Goal: Transaction & Acquisition: Purchase product/service

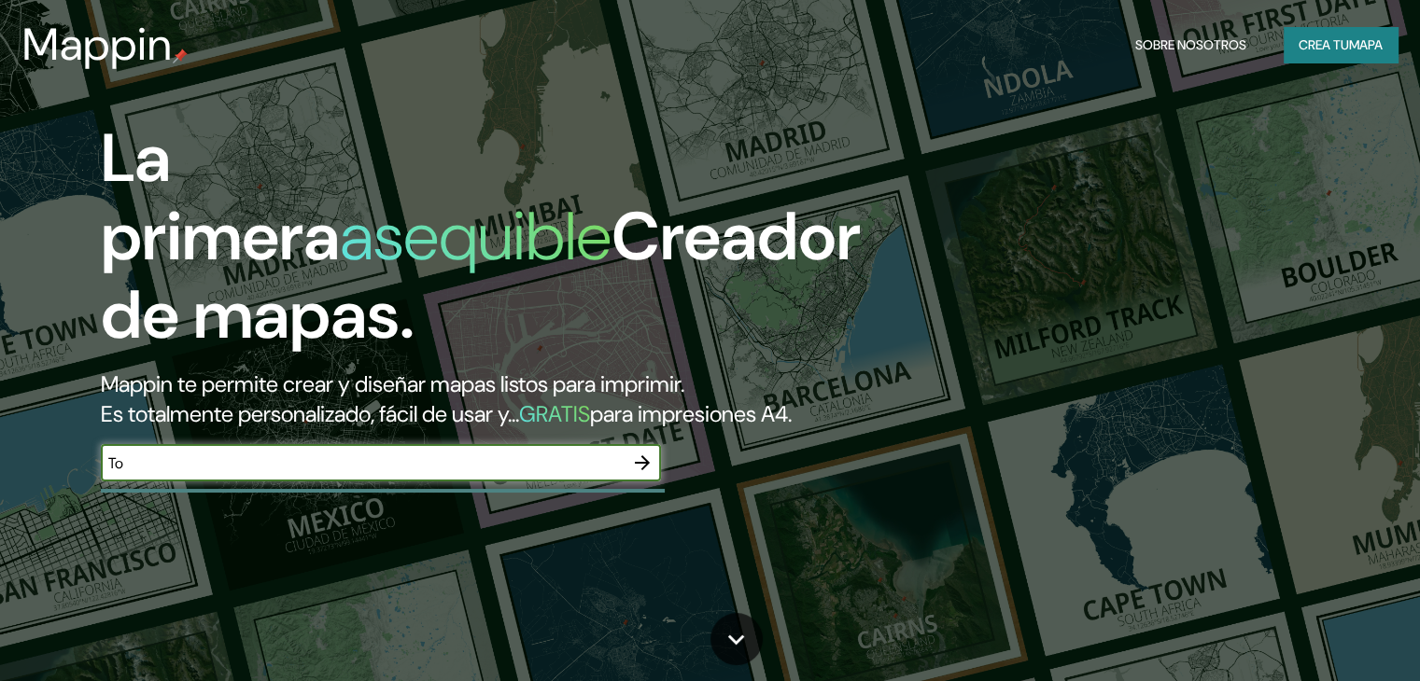
type input "T"
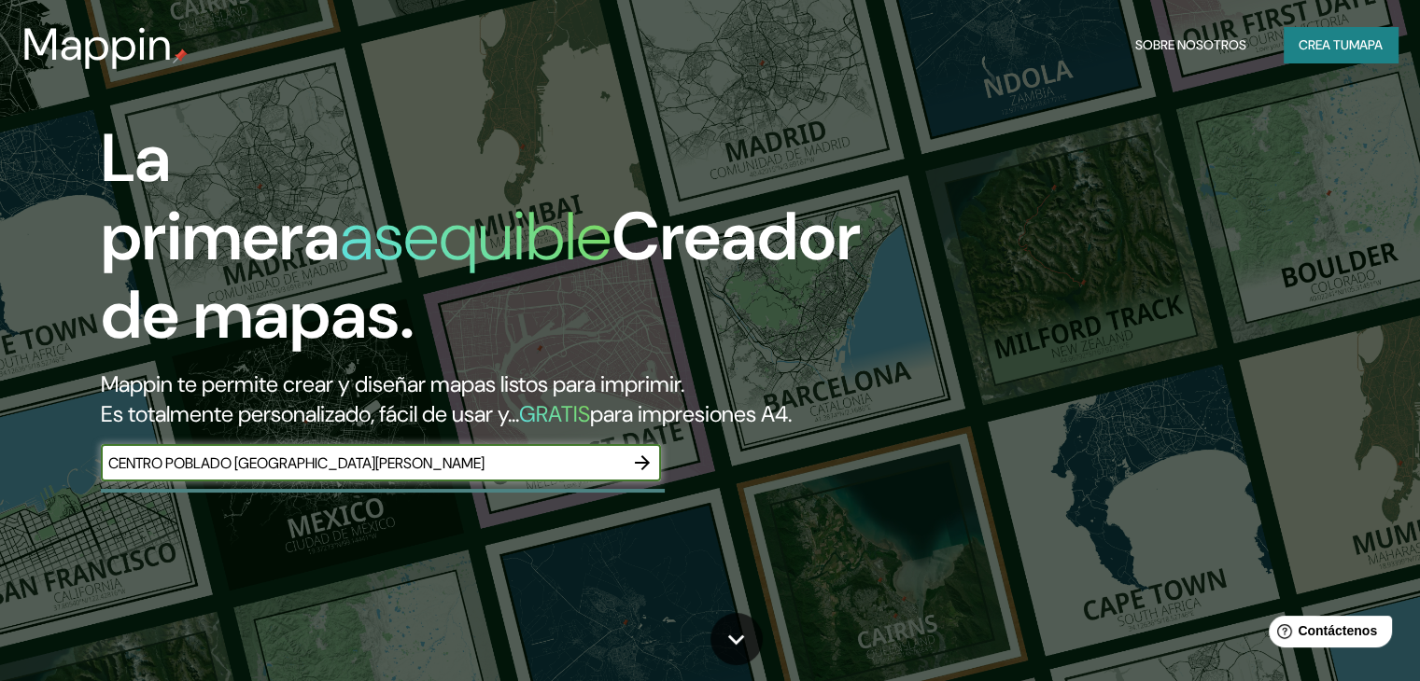
type input "CENTRO POBLADO [GEOGRAPHIC_DATA][PERSON_NAME]"
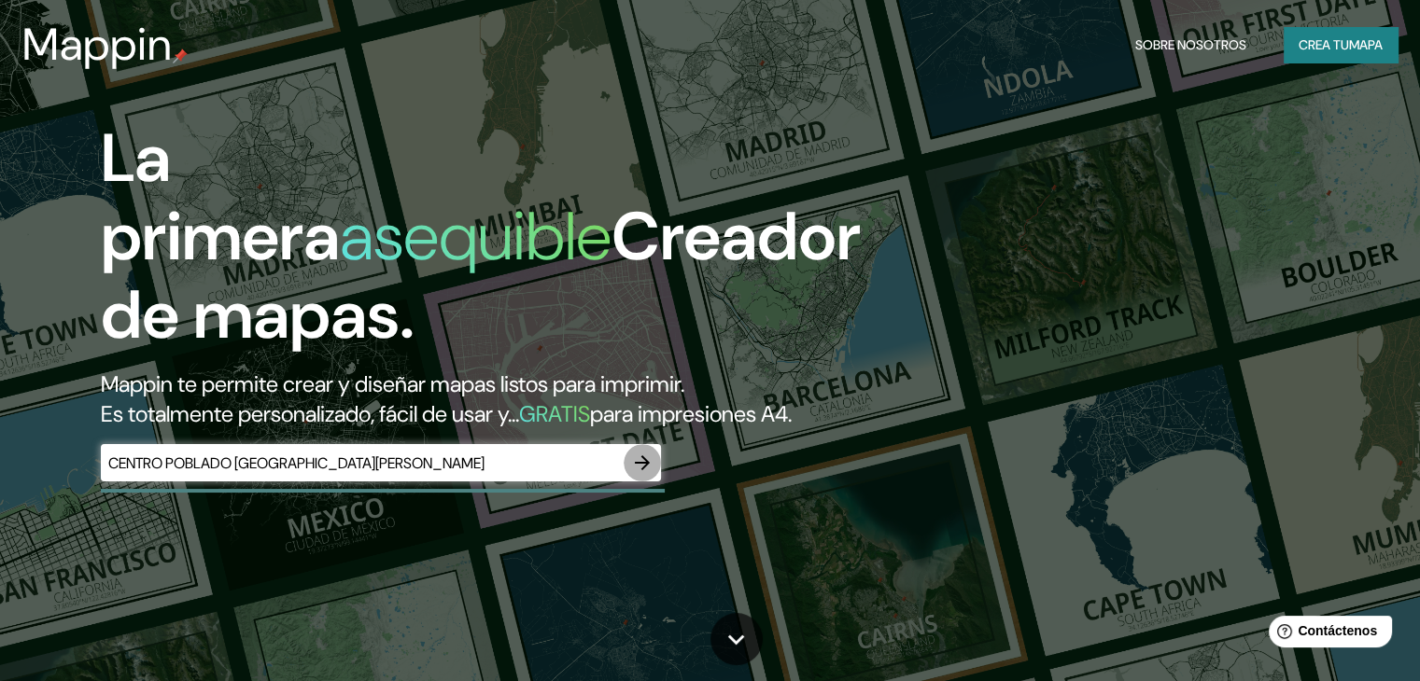
click at [640, 474] on icon "button" at bounding box center [642, 463] width 22 height 22
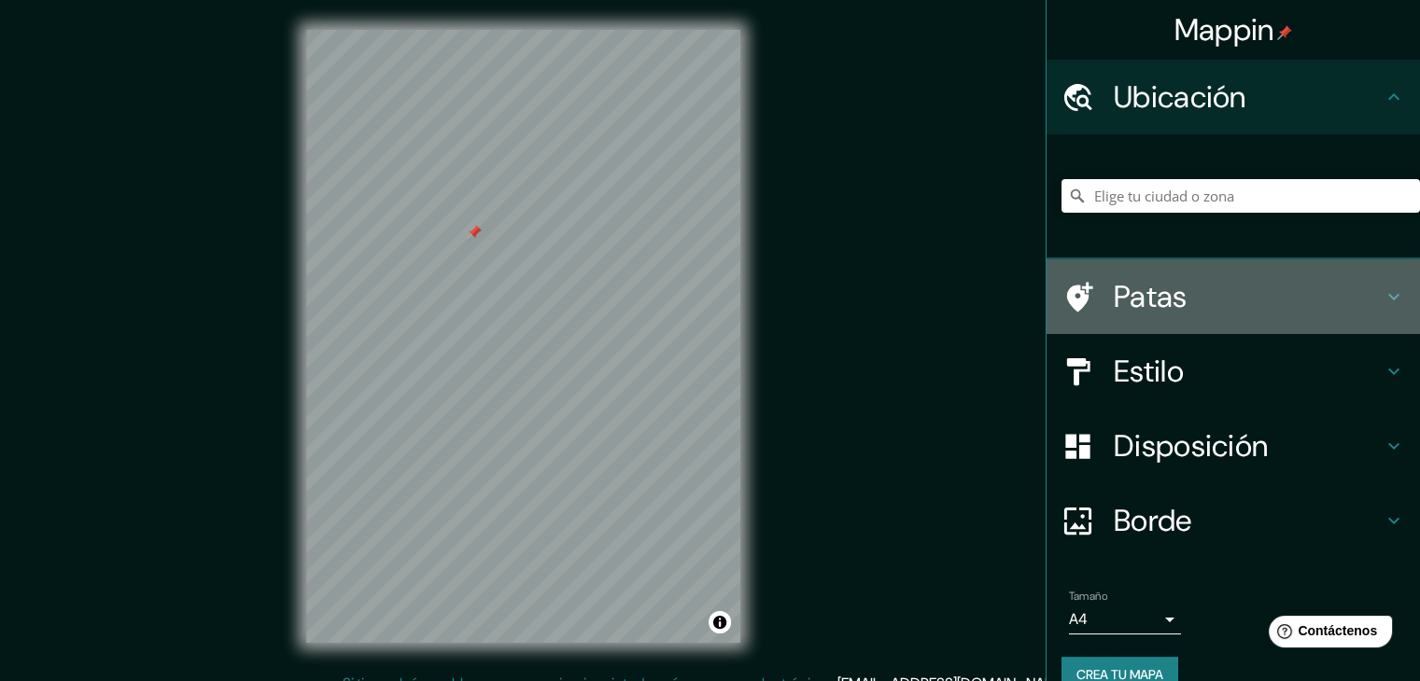
click at [1127, 301] on font "Patas" at bounding box center [1150, 296] width 74 height 39
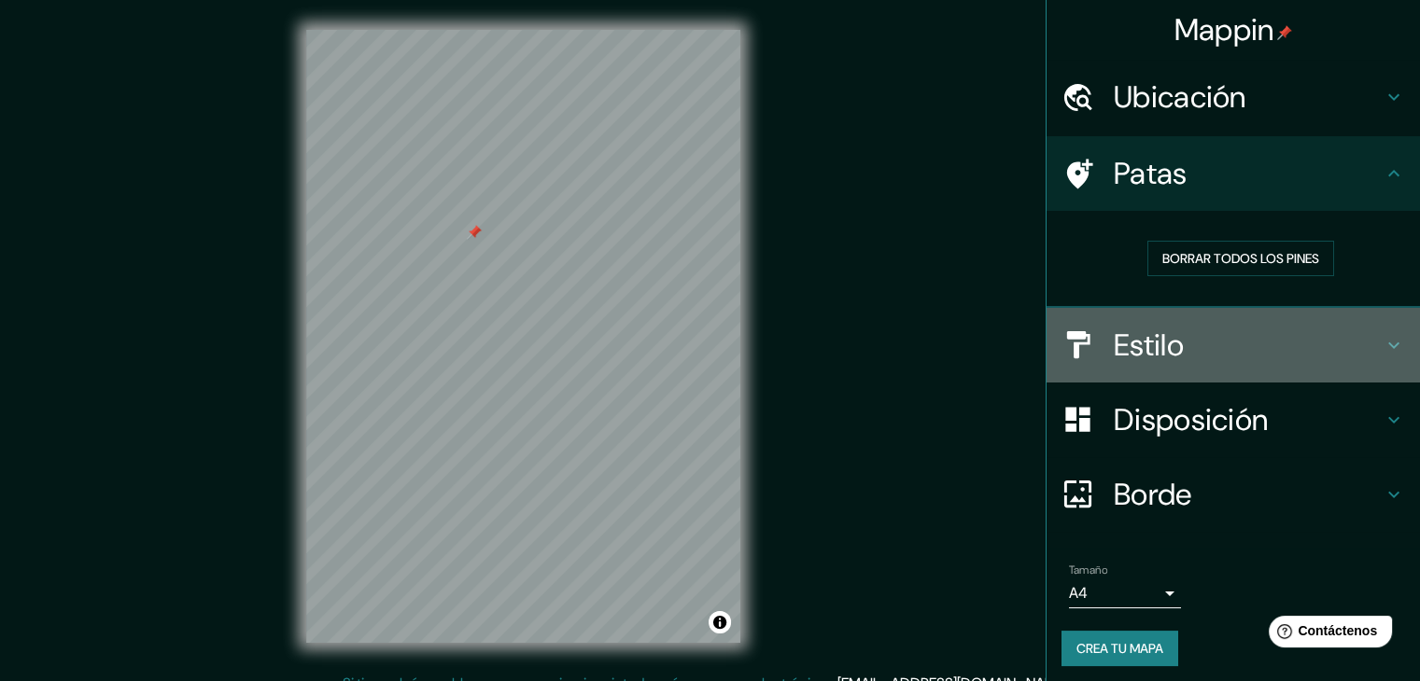
click at [1131, 341] on font "Estilo" at bounding box center [1148, 345] width 70 height 39
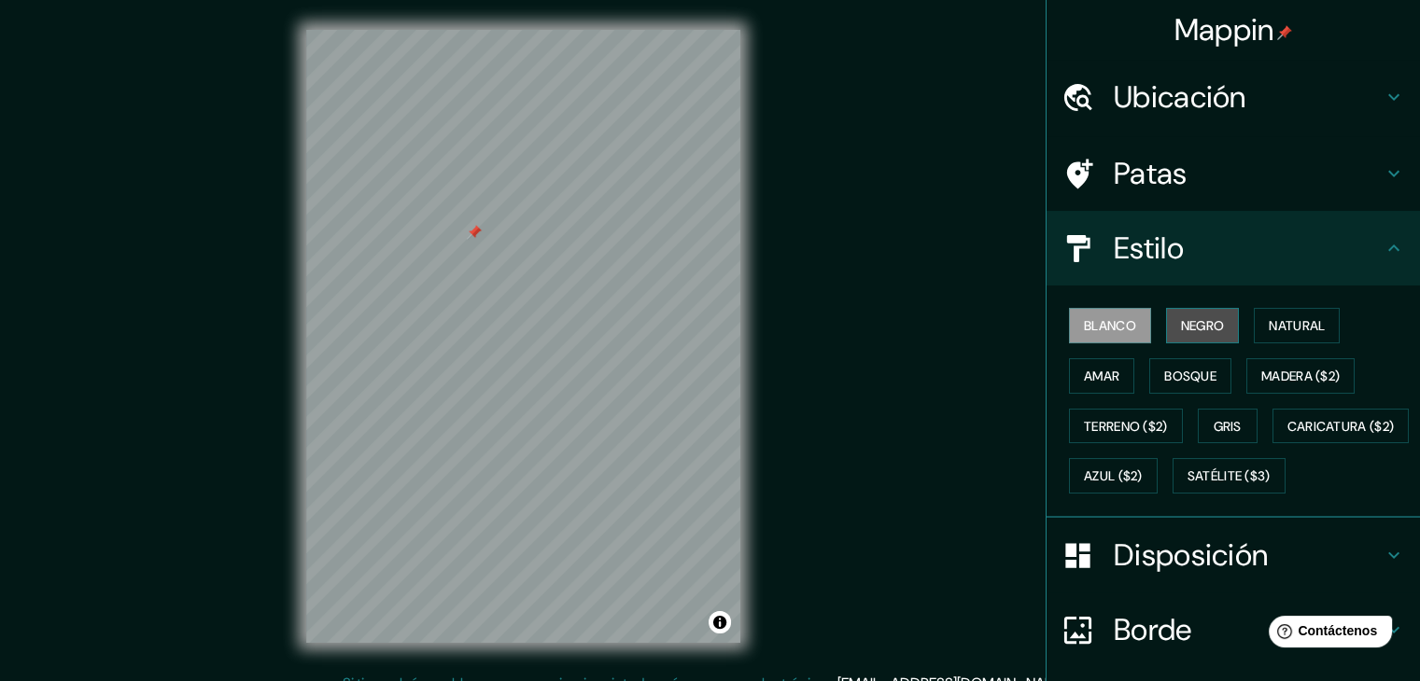
click at [1166, 316] on button "Negro" at bounding box center [1203, 325] width 74 height 35
click at [1107, 330] on font "Blanco" at bounding box center [1110, 325] width 52 height 17
click at [1187, 485] on font "Satélite ($3)" at bounding box center [1228, 477] width 83 height 17
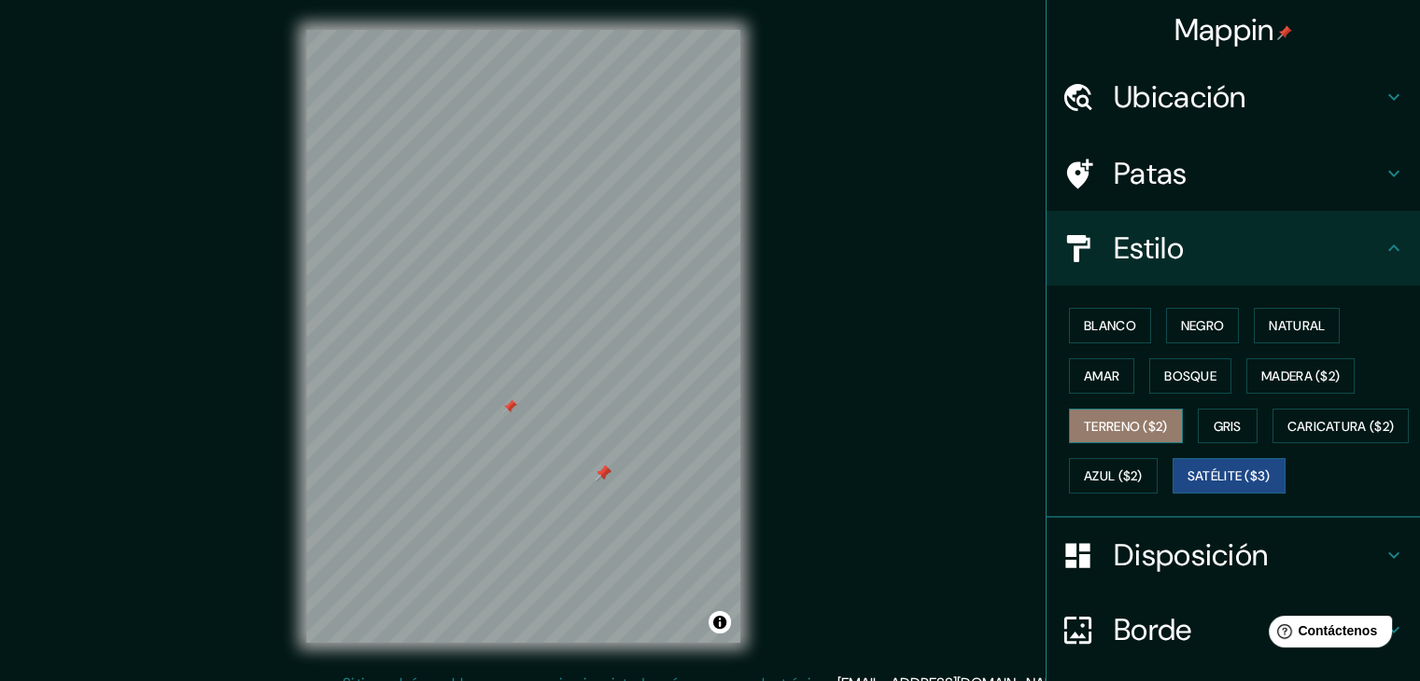
click at [1111, 428] on font "Terreno ($2)" at bounding box center [1126, 426] width 84 height 17
drag, startPoint x: 1111, startPoint y: 428, endPoint x: 984, endPoint y: 489, distance: 140.7
click at [984, 489] on div "Mappin Ubicación Patas Estilo Blanco Negro Natural [PERSON_NAME] ($2) Terreno (…" at bounding box center [710, 351] width 1420 height 703
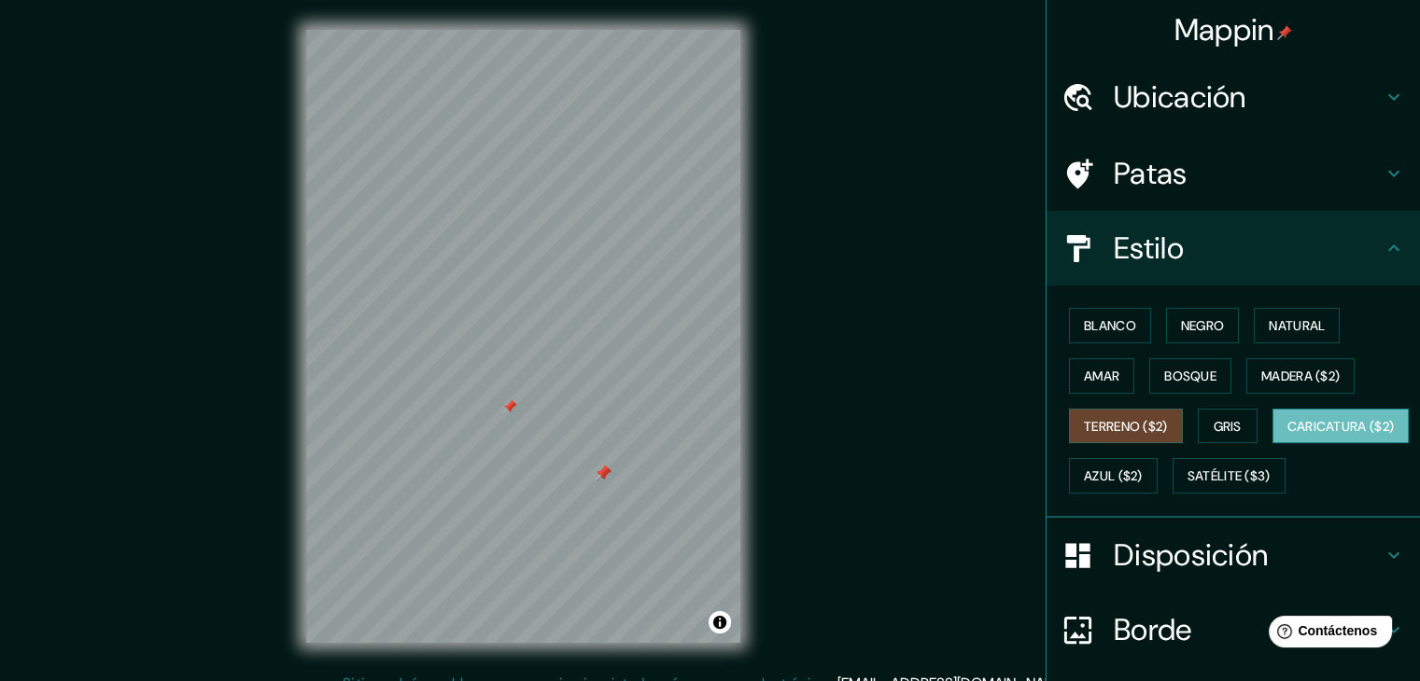
click at [1287, 435] on font "Caricatura ($2)" at bounding box center [1340, 426] width 107 height 17
